Goal: Communication & Community: Ask a question

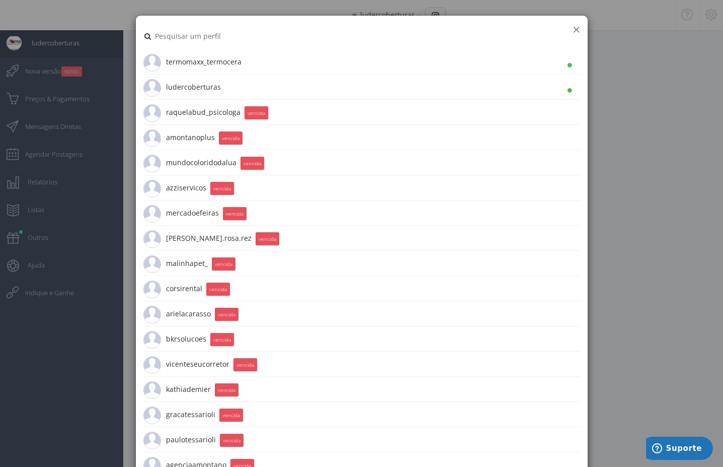
click at [574, 31] on button "×" at bounding box center [577, 30] width 8 height 14
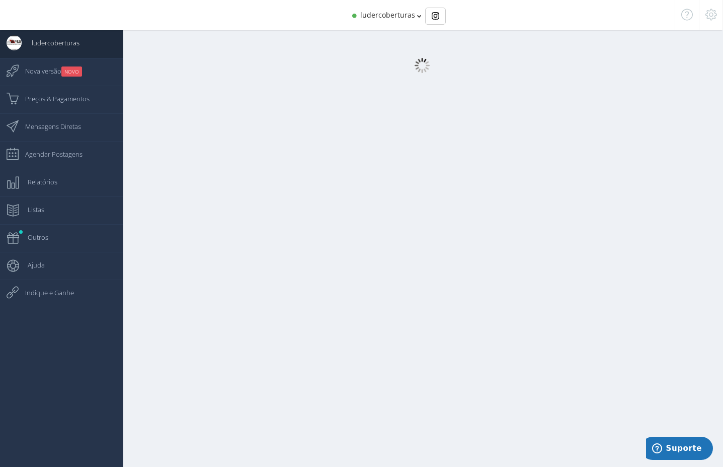
select select "359"
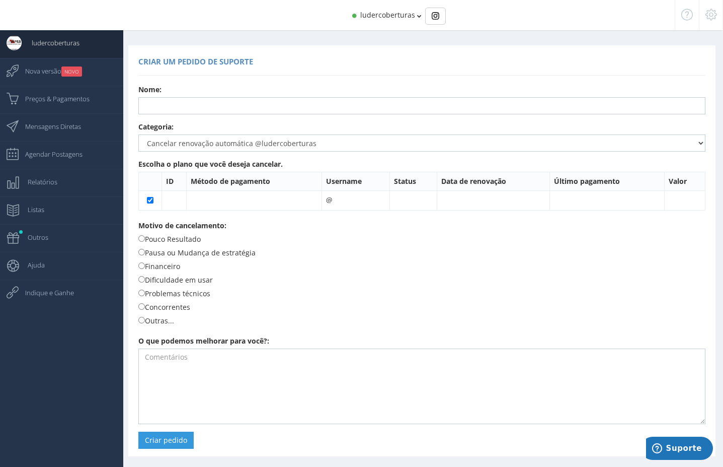
click at [216, 254] on label "Pausa ou Mudança de estratégia" at bounding box center [196, 252] width 117 height 11
click at [145, 254] on input "Pausa ou Mudança de estratégia" at bounding box center [141, 252] width 7 height 7
radio input "true"
click at [224, 112] on input "text" at bounding box center [421, 105] width 567 height 17
click at [224, 111] on input "text" at bounding box center [421, 105] width 567 height 17
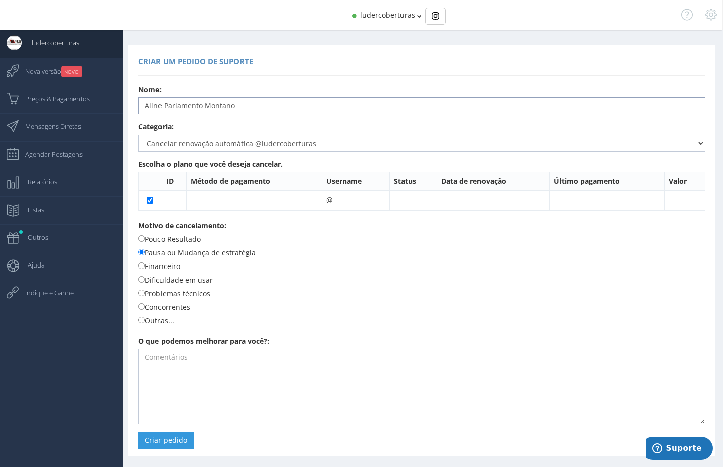
type input "Aline Parlamento Montano"
click at [138, 134] on select "Dúvidas Sugestões Relatar erro Cancelar renovação automática @ludercoberturas T…" at bounding box center [421, 142] width 567 height 17
click at [394, 18] on span "ludercoberturas" at bounding box center [387, 15] width 55 height 10
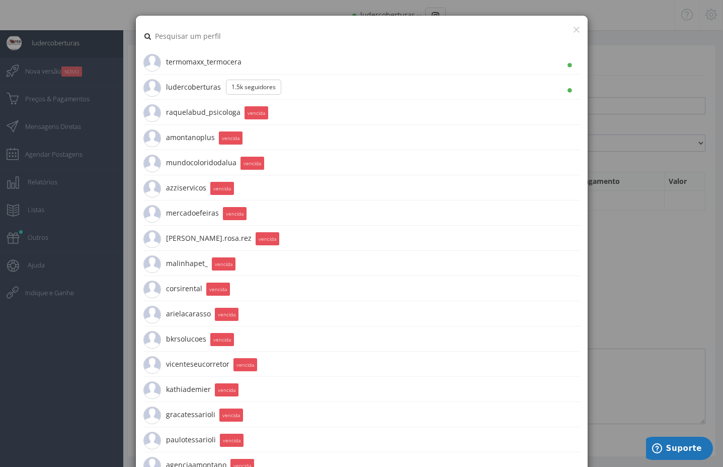
click at [217, 58] on span "termomaxx_termocera 1.5K Seguidores" at bounding box center [192, 61] width 98 height 25
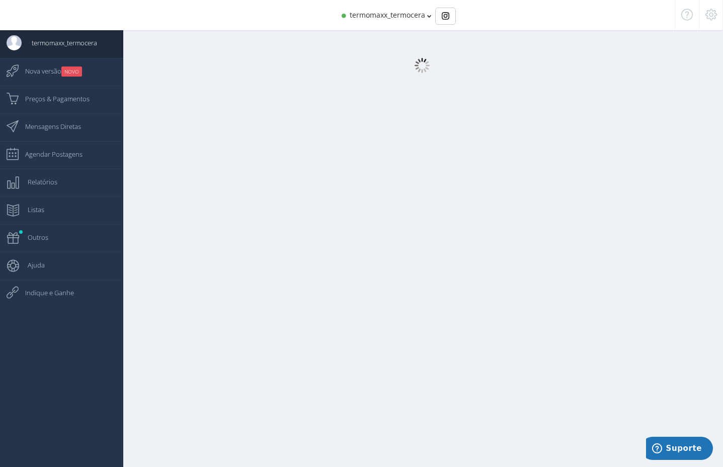
select select "359"
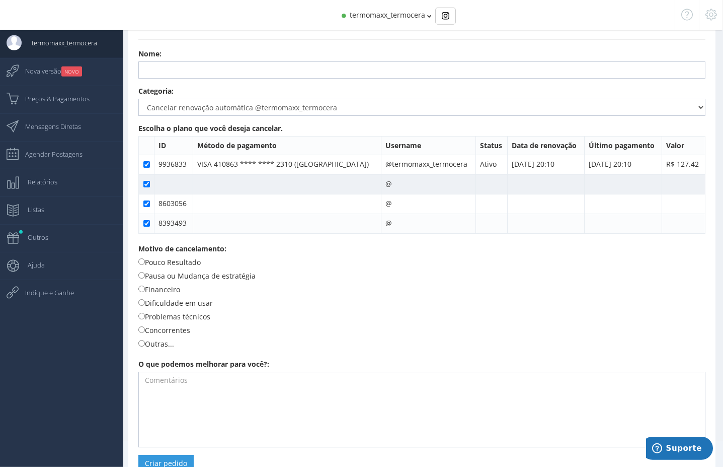
scroll to position [58, 0]
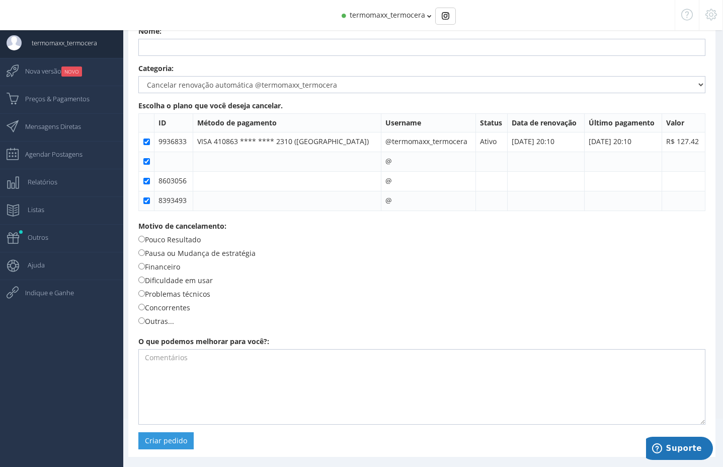
click at [179, 250] on label "Pausa ou Mudança de estratégia" at bounding box center [196, 252] width 117 height 11
click at [145, 250] on input "Pausa ou Mudança de estratégia" at bounding box center [141, 252] width 7 height 7
radio input "true"
click at [166, 437] on button "Criar pedido" at bounding box center [165, 440] width 55 height 17
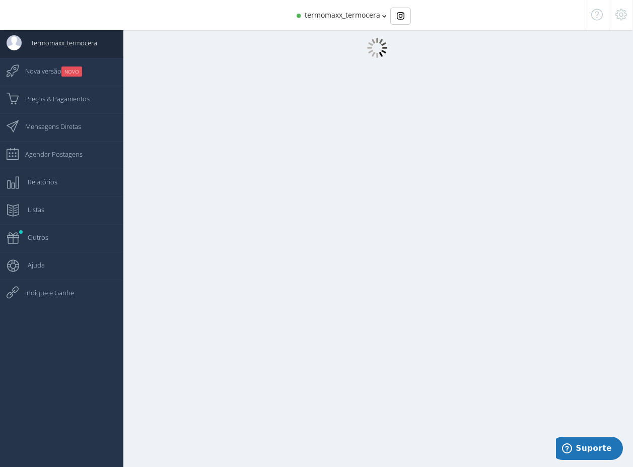
scroll to position [0, 0]
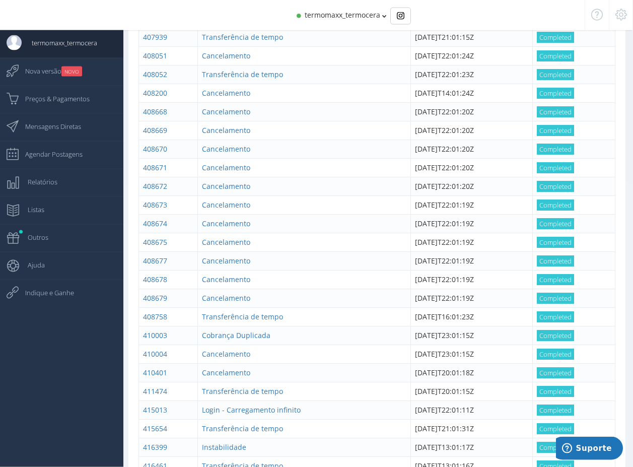
scroll to position [334, 0]
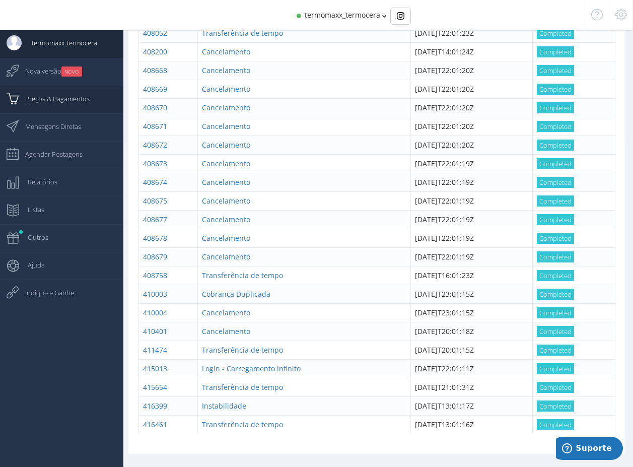
click at [95, 101] on link "Preços & Pagamentos" at bounding box center [61, 100] width 123 height 28
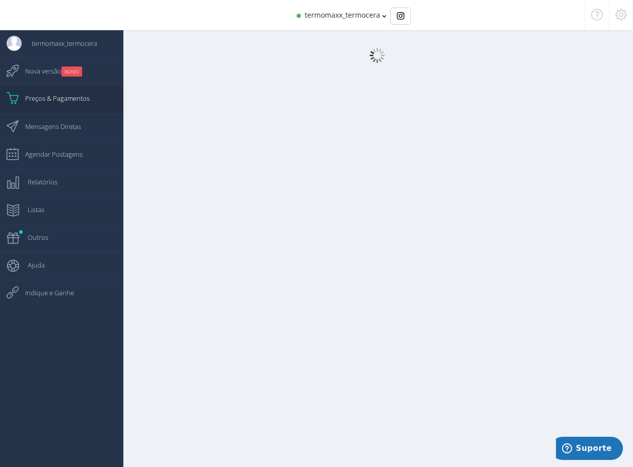
scroll to position [10, 0]
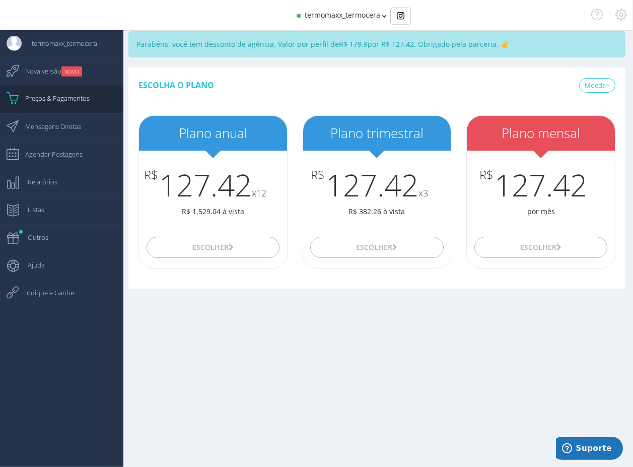
scroll to position [10, 0]
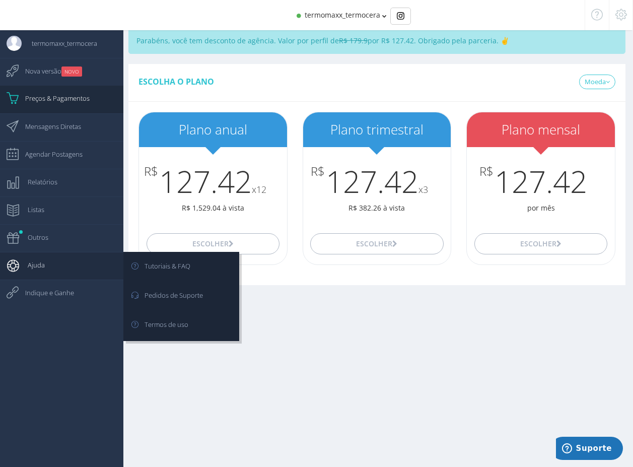
click at [69, 274] on link "Ajuda" at bounding box center [61, 266] width 123 height 28
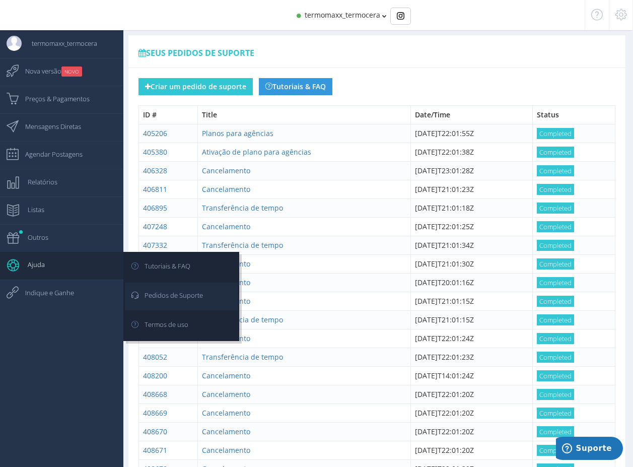
click at [212, 301] on link "Pedidos de Suporte" at bounding box center [181, 296] width 113 height 28
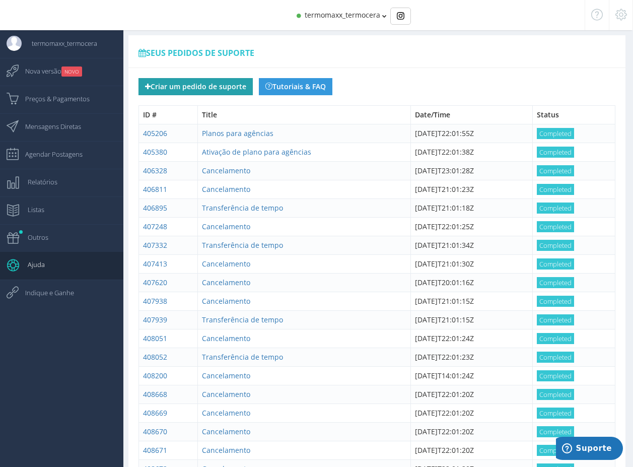
click at [225, 90] on button "Criar um pedido de suporte" at bounding box center [195, 86] width 114 height 17
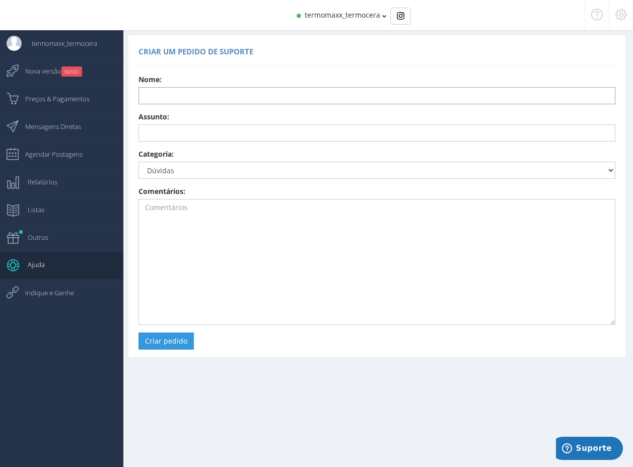
click at [255, 104] on input "text" at bounding box center [376, 95] width 477 height 17
click at [259, 96] on input "text" at bounding box center [376, 95] width 477 height 17
type input "Aline Parlamento Montano"
click at [222, 136] on input "text" at bounding box center [376, 132] width 477 height 17
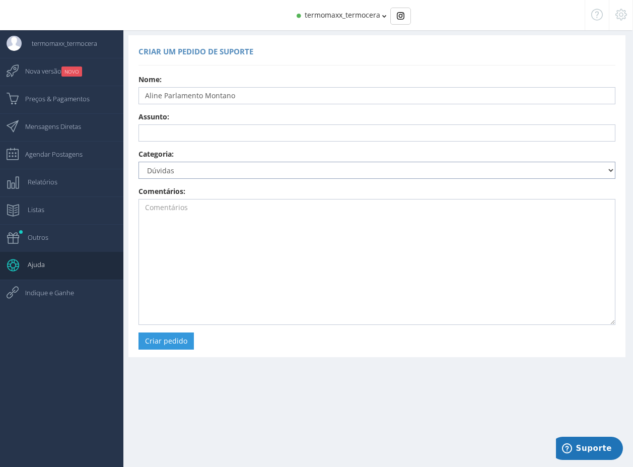
click at [138, 162] on select "Dúvidas Sugestões Relatar erro Cancelar renovação automática @termomaxx_termoce…" at bounding box center [376, 170] width 477 height 17
select select "359"
click option "Cancelar renovação automática @termomaxx_termocera" at bounding box center [0, 0] width 0 height 0
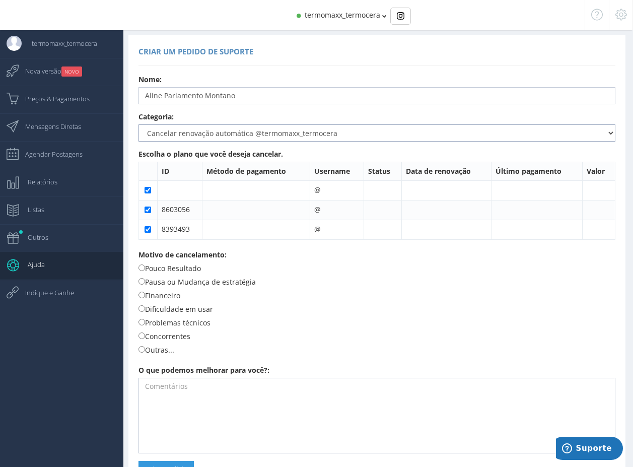
scroll to position [39, 0]
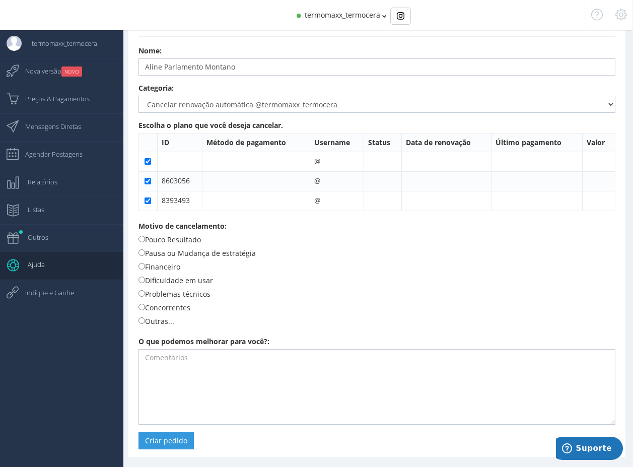
click at [165, 252] on label "Pausa ou Mudança de estratégia" at bounding box center [196, 252] width 117 height 11
click at [145, 252] on input "Pausa ou Mudança de estratégia" at bounding box center [141, 252] width 7 height 7
radio input "true"
click at [167, 240] on label "Pouco Resultado" at bounding box center [169, 239] width 62 height 11
click at [145, 240] on input "Pouco Resultado" at bounding box center [141, 239] width 7 height 7
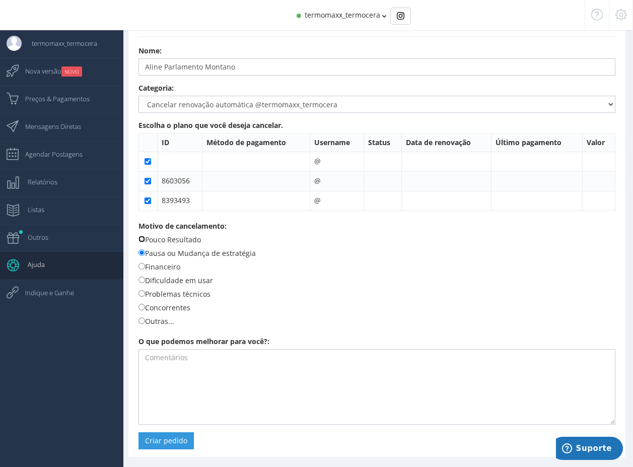
radio input "true"
click at [169, 440] on button "Criar pedido" at bounding box center [165, 440] width 55 height 17
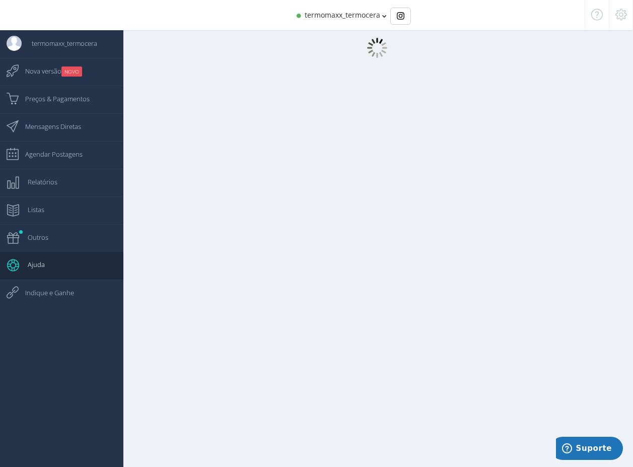
scroll to position [10, 0]
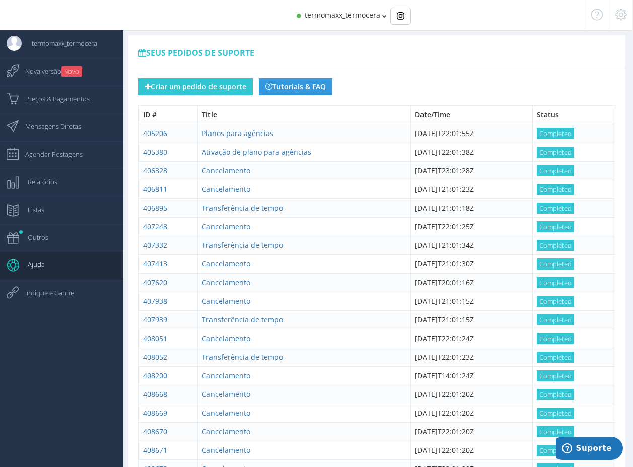
click at [509, 81] on div "Criar um pedido de suporte Tutoriais & FAQ" at bounding box center [377, 86] width 492 height 17
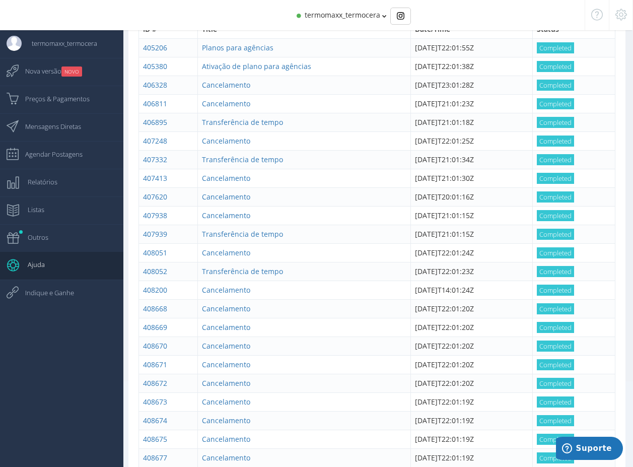
scroll to position [352, 0]
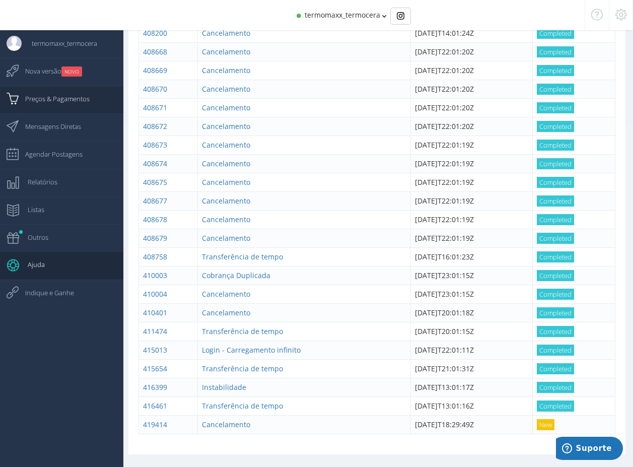
click at [77, 90] on span "Preços & Pagamentos" at bounding box center [52, 98] width 74 height 25
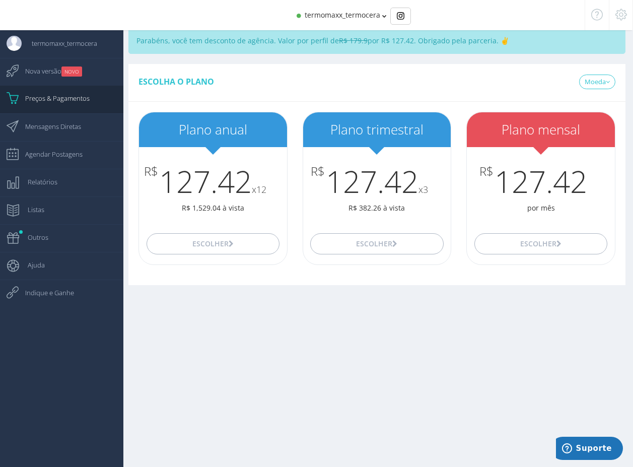
click at [486, 334] on div "Você esta sendo redirecionado para a página de pagamento. Clique aqui para ir p…" at bounding box center [372, 228] width 522 height 477
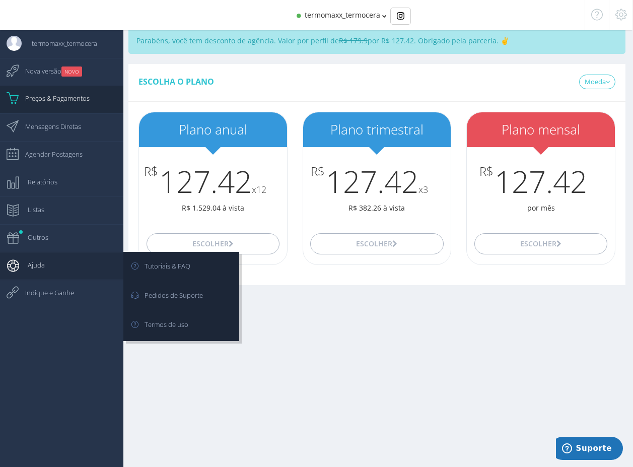
click at [73, 266] on link "Ajuda" at bounding box center [61, 266] width 123 height 28
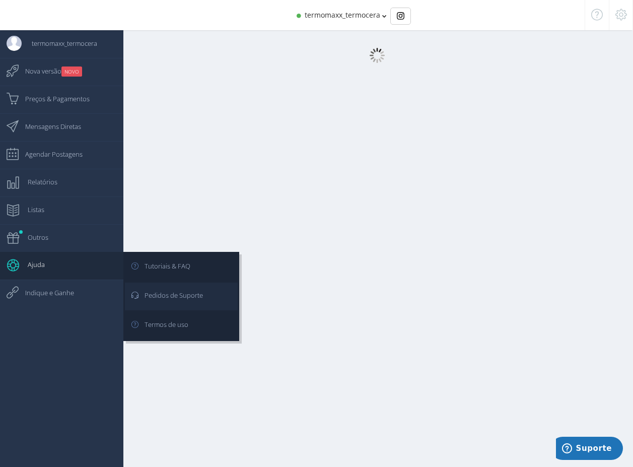
click at [186, 294] on span "Pedidos de Suporte" at bounding box center [168, 294] width 68 height 25
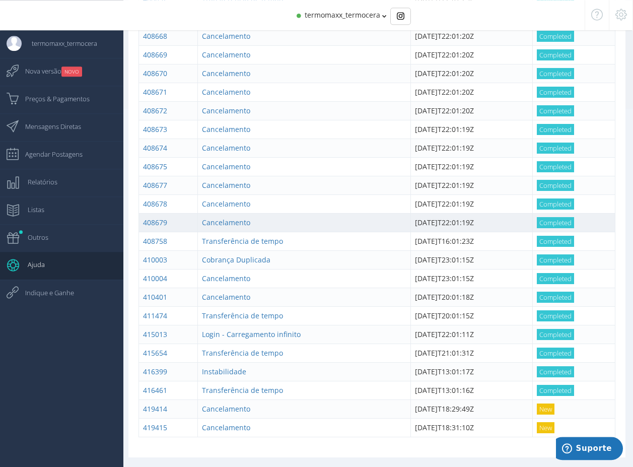
scroll to position [371, 0]
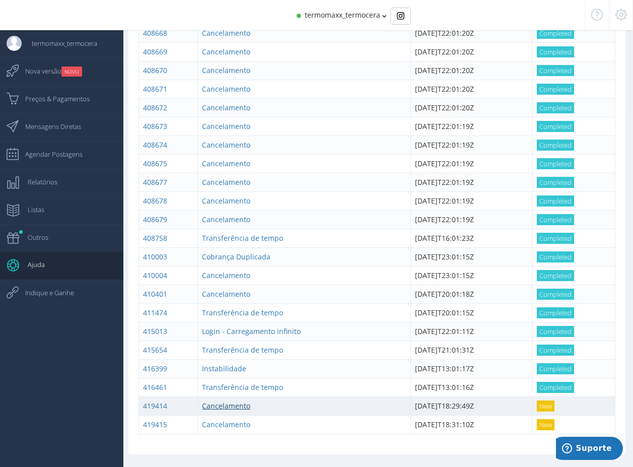
click at [220, 402] on link "Cancelamento" at bounding box center [226, 406] width 48 height 10
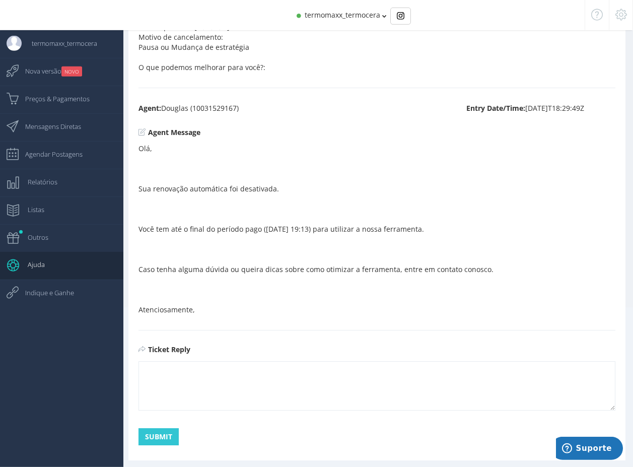
scroll to position [174, 0]
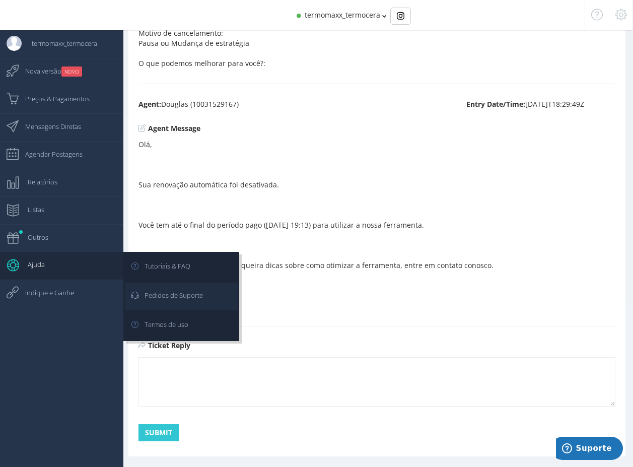
click at [180, 292] on span "Pedidos de Suporte" at bounding box center [168, 294] width 68 height 25
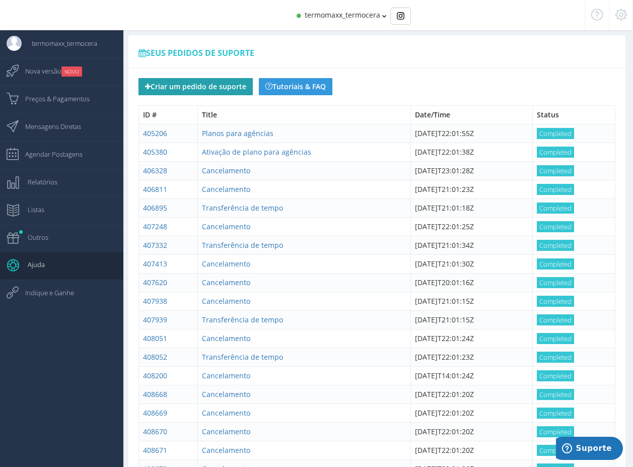
click at [216, 94] on button "Criar um pedido de suporte" at bounding box center [195, 86] width 114 height 17
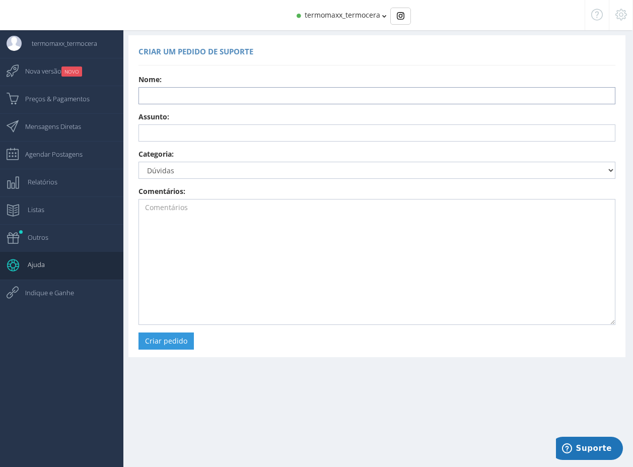
click at [195, 88] on input "text" at bounding box center [376, 95] width 477 height 17
type input "Aline Parlamento Montano"
click at [199, 130] on input "text" at bounding box center [376, 132] width 477 height 17
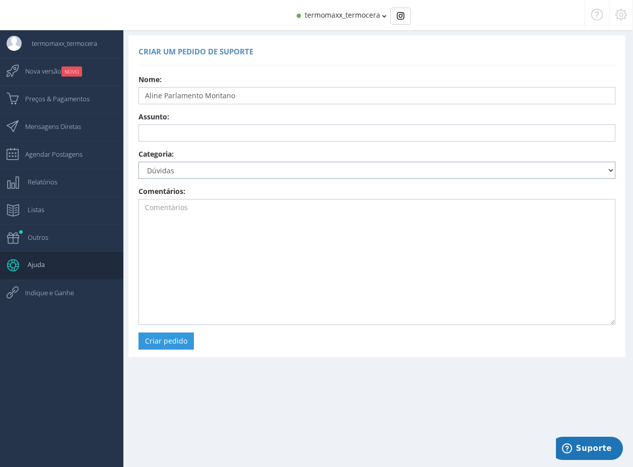
click at [138, 162] on select "Dúvidas Sugestões Relatar erro Cancelar renovação automática @termomaxx_termoce…" at bounding box center [376, 170] width 477 height 17
select select "982"
click option "Transferência de tempo" at bounding box center [0, 0] width 0 height 0
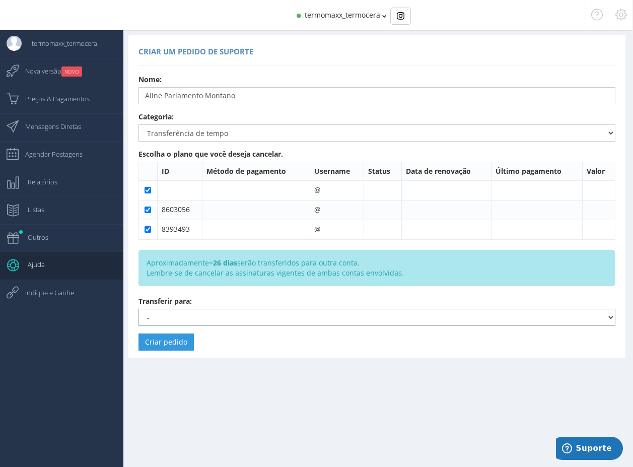
click at [138, 309] on select "- @vn_virtualstore (Vencido) (Assinatura ativa) de 03/10/2025 para 29/10/2025 @…" at bounding box center [376, 317] width 477 height 17
select select "ludercoberturas"
click option "@ludercoberturas de 06/10/2025 para 01/11/2025" at bounding box center [0, 0] width 0 height 0
click at [179, 343] on button "Criar pedido" at bounding box center [165, 341] width 55 height 17
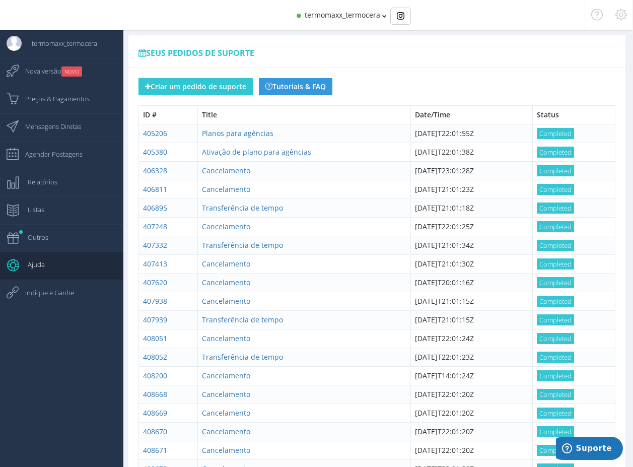
click at [497, 65] on div "Seus pedidos de suporte" at bounding box center [376, 51] width 497 height 33
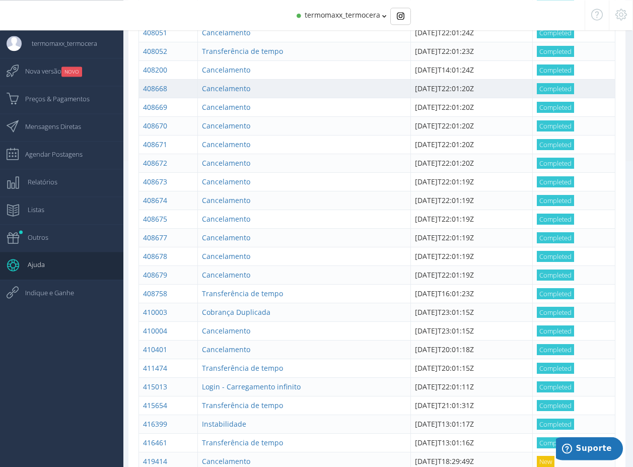
scroll to position [371, 0]
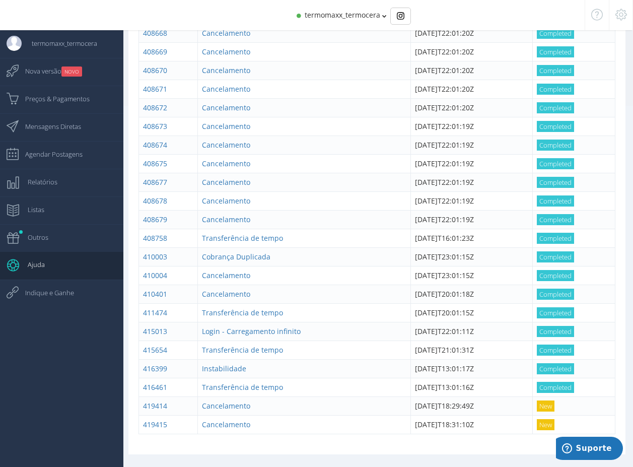
click at [512, 15] on div "termomaxx_termocera" at bounding box center [316, 15] width 536 height 30
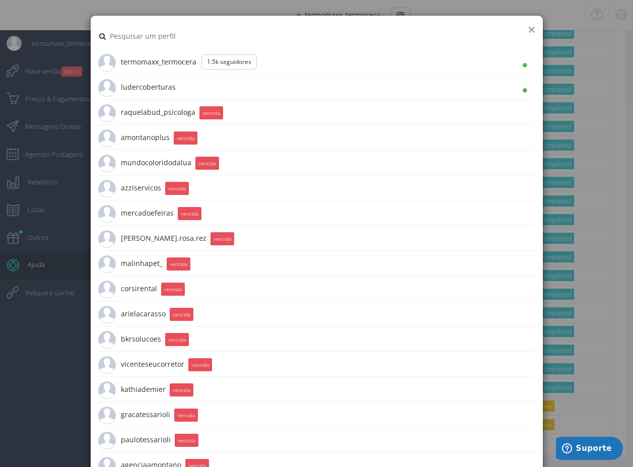
click at [532, 27] on button "×" at bounding box center [531, 30] width 8 height 14
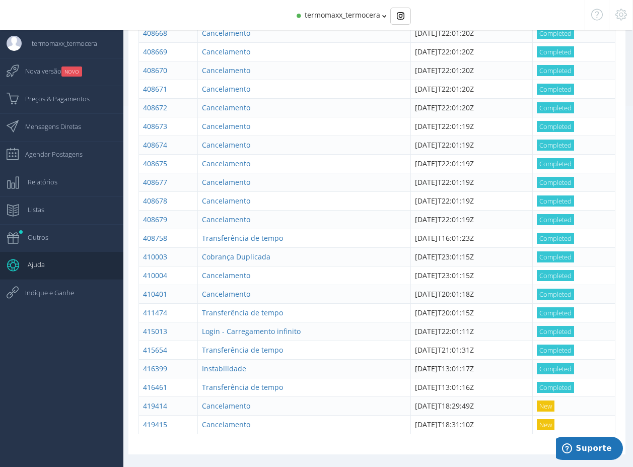
click at [448, 18] on div "termomaxx_termocera" at bounding box center [316, 15] width 536 height 30
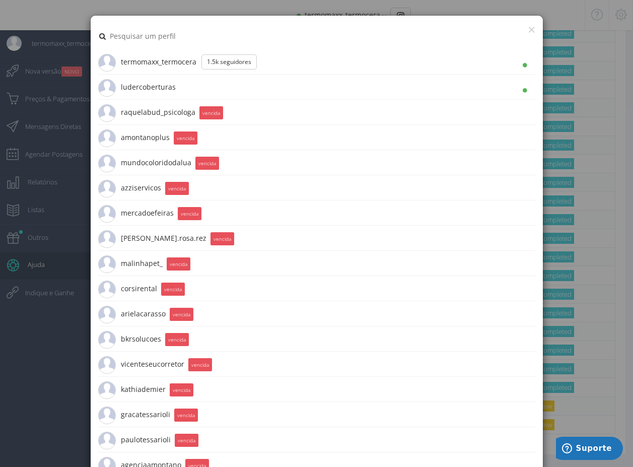
click at [473, 43] on input "text" at bounding box center [305, 36] width 393 height 26
click at [532, 31] on button "×" at bounding box center [531, 30] width 8 height 14
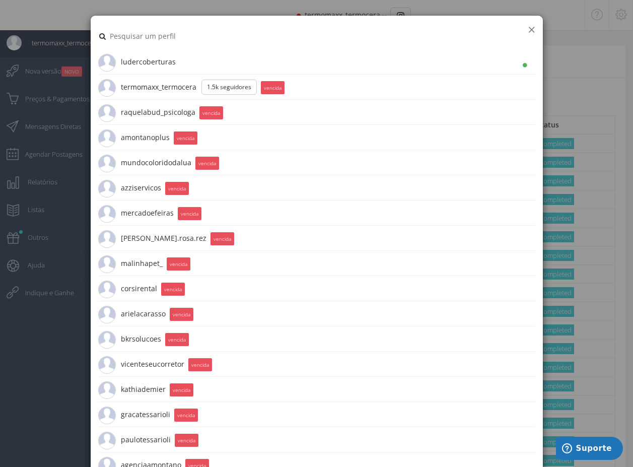
click at [532, 26] on button "×" at bounding box center [531, 30] width 8 height 14
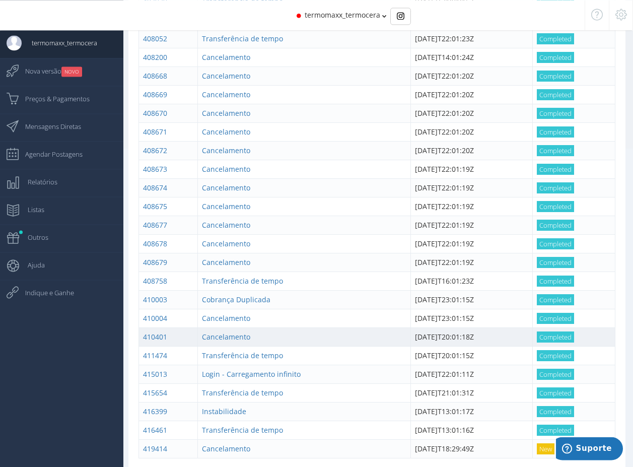
scroll to position [352, 0]
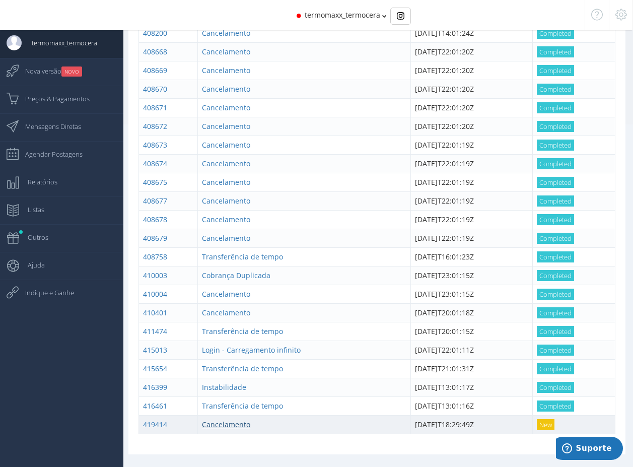
click at [238, 422] on link "Cancelamento" at bounding box center [226, 424] width 48 height 10
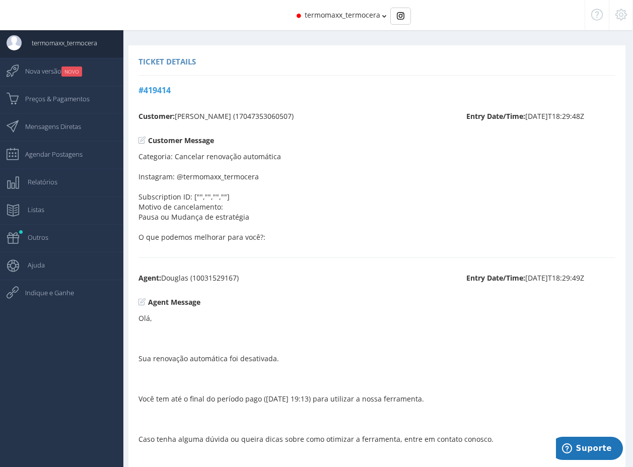
click at [357, 20] on div "termomaxx_termocera" at bounding box center [316, 15] width 536 height 30
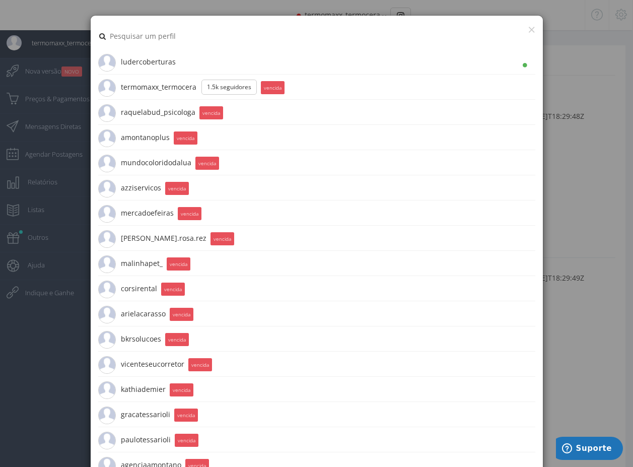
click at [151, 61] on span "ludercoberturas 1.5K Seguidores" at bounding box center [137, 61] width 78 height 25
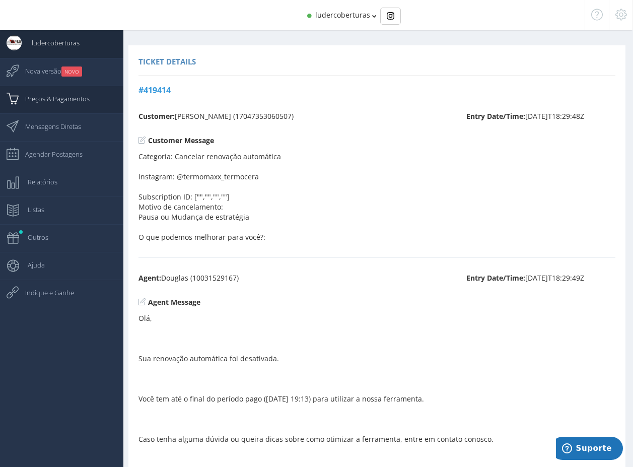
click at [55, 100] on span "Preços & Pagamentos" at bounding box center [52, 98] width 74 height 25
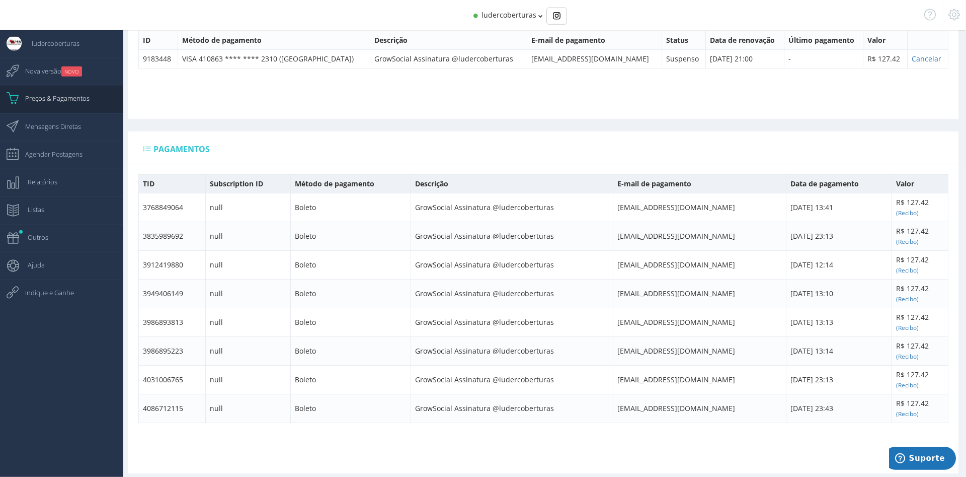
scroll to position [330, 0]
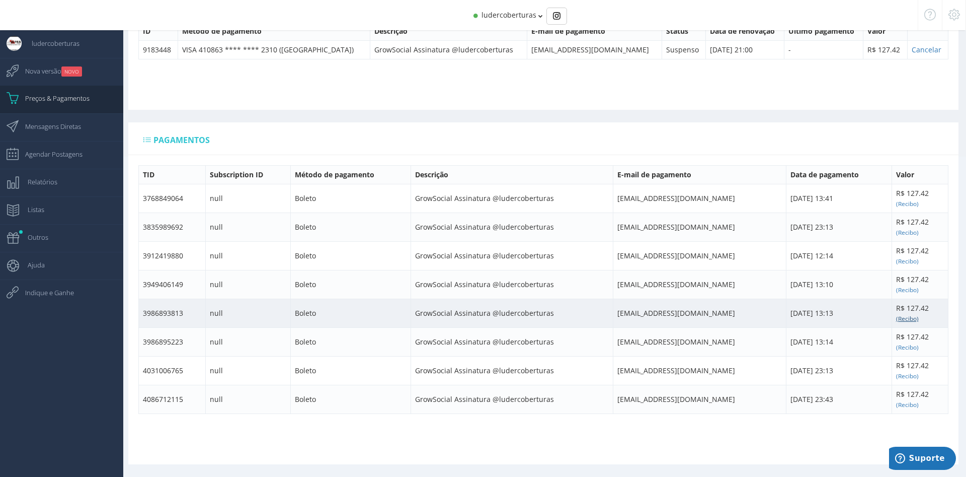
click at [632, 316] on small "(Recibo)" at bounding box center [907, 318] width 23 height 8
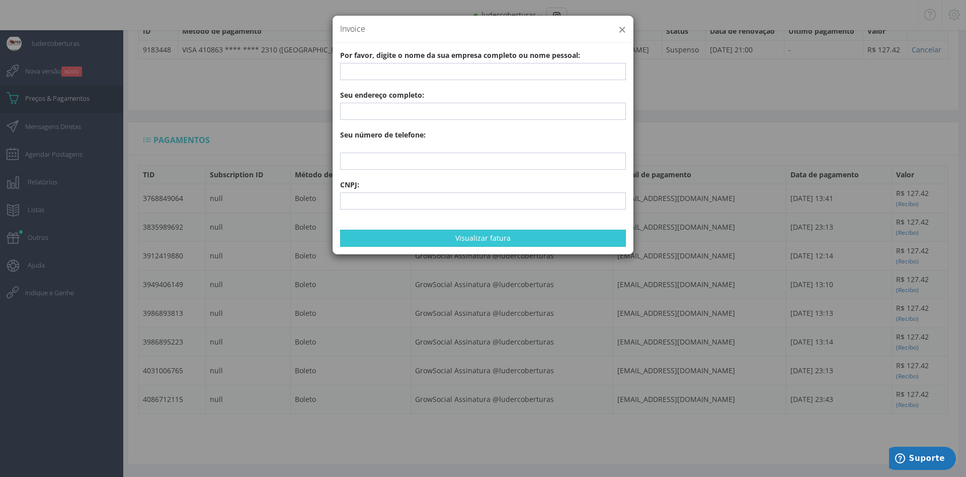
drag, startPoint x: 622, startPoint y: 26, endPoint x: 570, endPoint y: 122, distance: 109.0
click at [570, 122] on div "× Invoice Por favor, digite o nome da sua empresa completo ou nome pessoal: Seu…" at bounding box center [483, 135] width 302 height 240
click at [624, 27] on button "×" at bounding box center [623, 30] width 8 height 14
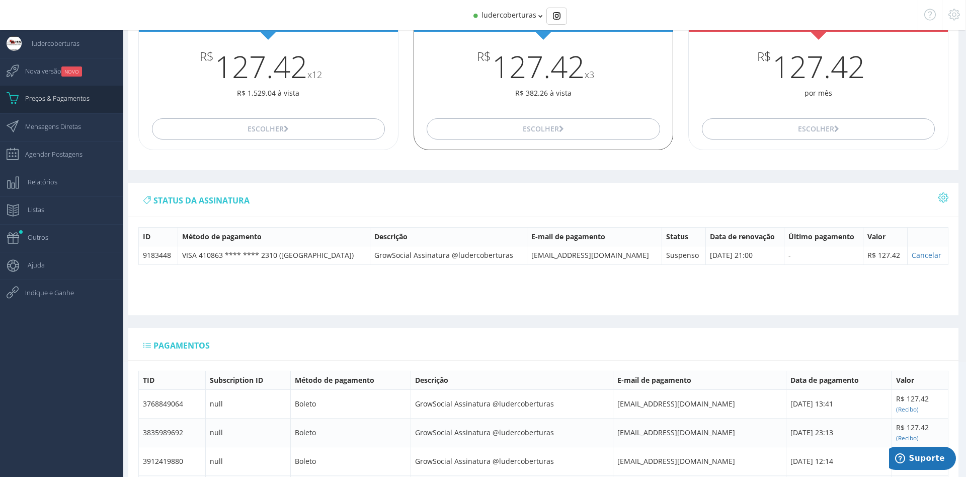
scroll to position [0, 0]
